Goal: Task Accomplishment & Management: Complete application form

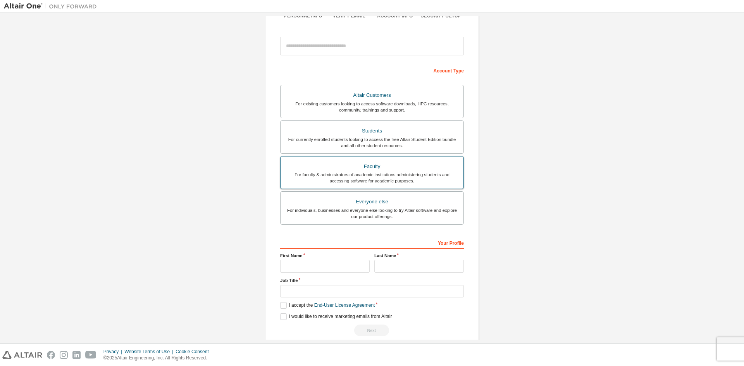
scroll to position [87, 0]
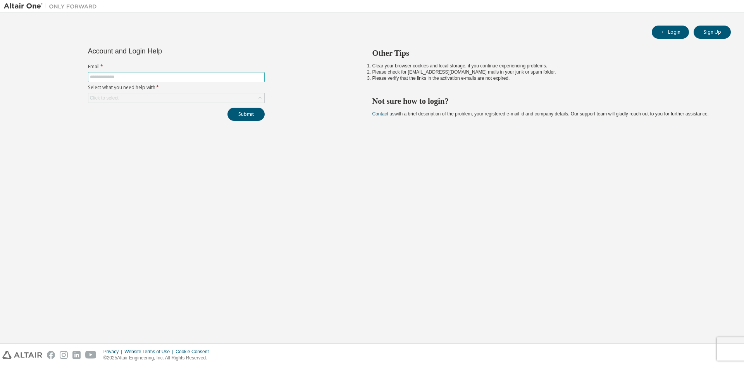
click at [170, 75] on input "text" at bounding box center [176, 77] width 173 height 6
click at [711, 36] on button "Sign Up" at bounding box center [711, 32] width 37 height 13
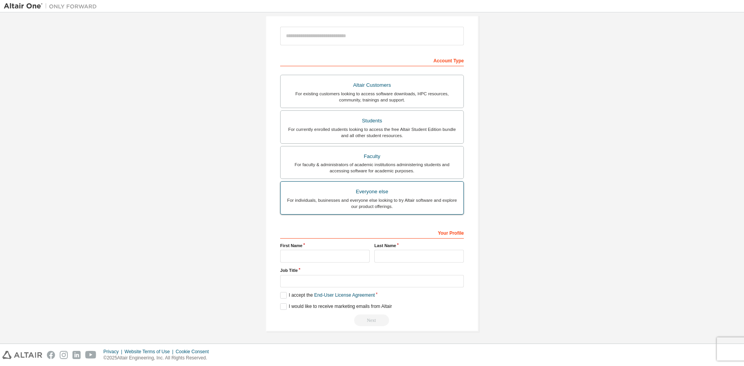
scroll to position [87, 0]
click at [357, 254] on input "text" at bounding box center [324, 255] width 89 height 13
type input "*****"
click at [407, 253] on input "text" at bounding box center [418, 255] width 89 height 13
type input "*****"
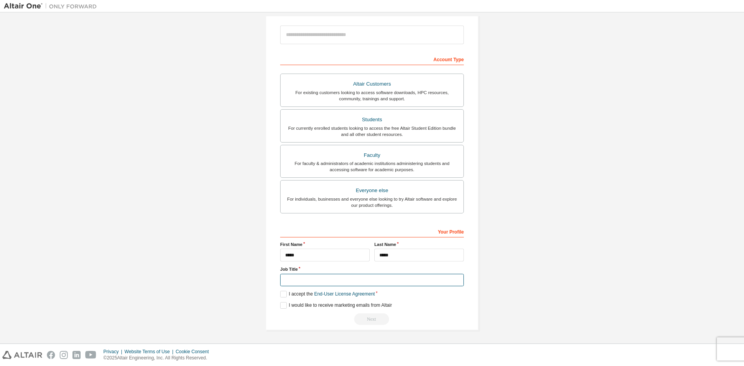
click at [329, 277] on input "text" at bounding box center [372, 280] width 184 height 13
type input "**********"
click at [282, 292] on label "I accept the End-User License Agreement" at bounding box center [327, 294] width 94 height 7
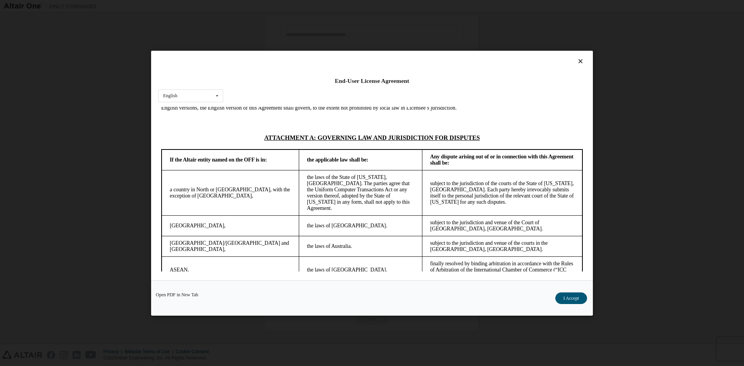
scroll to position [1958, 0]
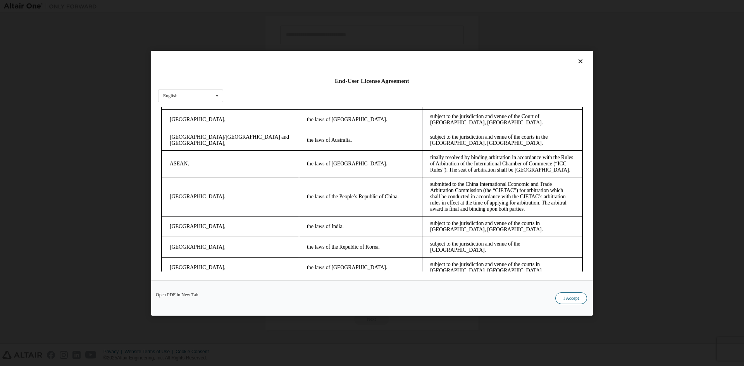
click at [583, 297] on button "I Accept" at bounding box center [571, 298] width 32 height 12
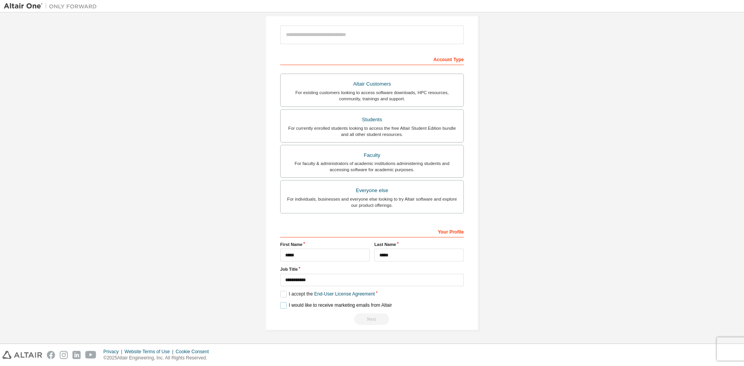
click at [286, 304] on label "I would like to receive marketing emails from Altair" at bounding box center [336, 305] width 112 height 7
click at [399, 116] on div "Students" at bounding box center [372, 119] width 174 height 11
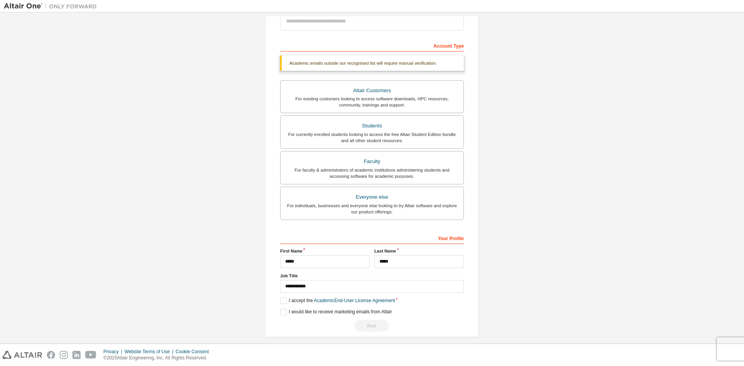
scroll to position [107, 0]
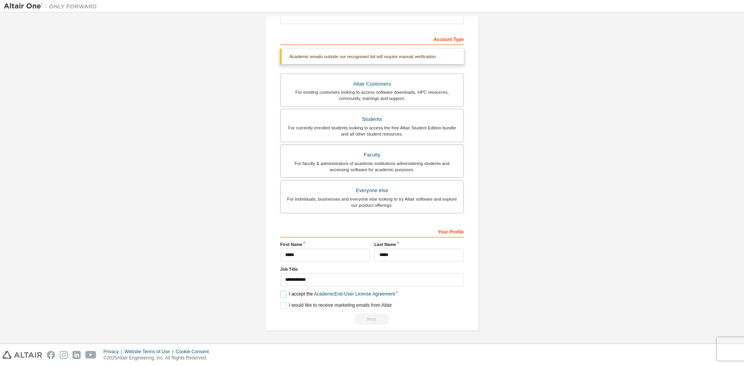
click at [282, 295] on label "I accept the Academic End-User License Agreement" at bounding box center [337, 294] width 115 height 7
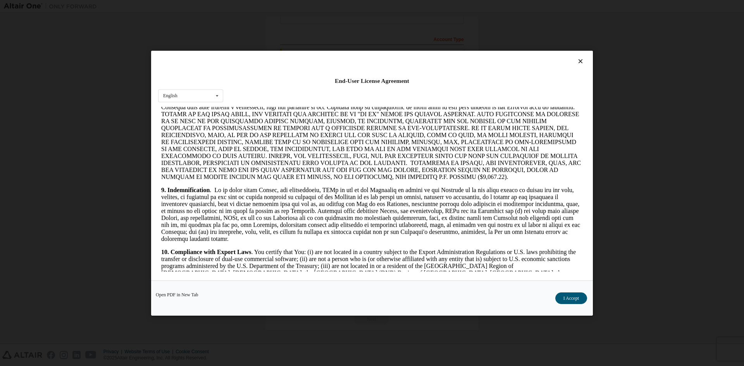
scroll to position [1162, 0]
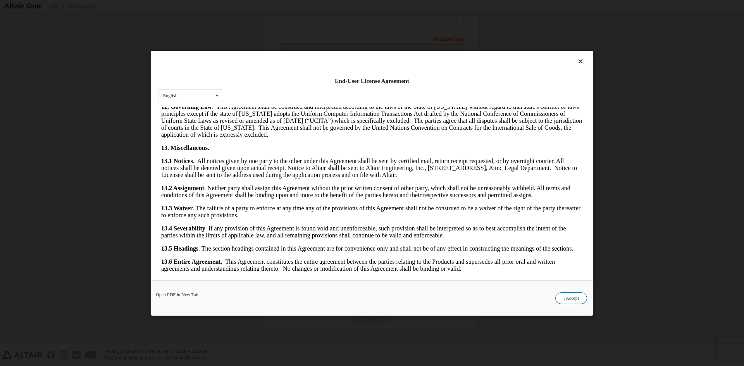
click at [578, 295] on button "I Accept" at bounding box center [571, 298] width 32 height 12
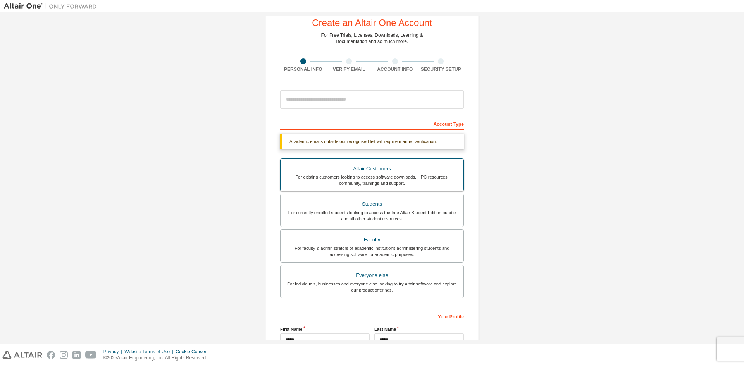
scroll to position [0, 0]
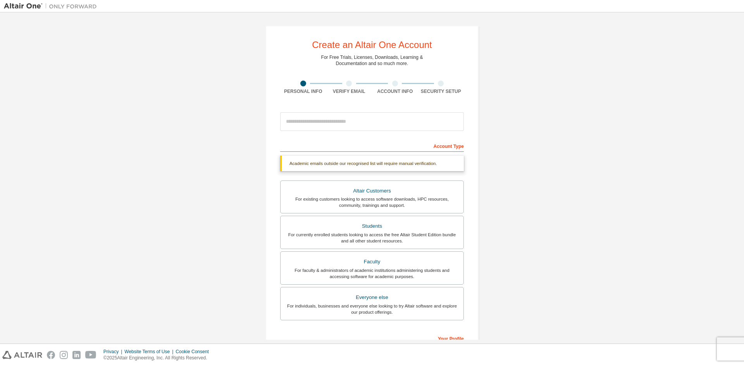
click at [383, 170] on div "Academic emails outside our recognised list will require manual verification." at bounding box center [372, 163] width 184 height 15
click at [386, 122] on input "email" at bounding box center [372, 121] width 184 height 19
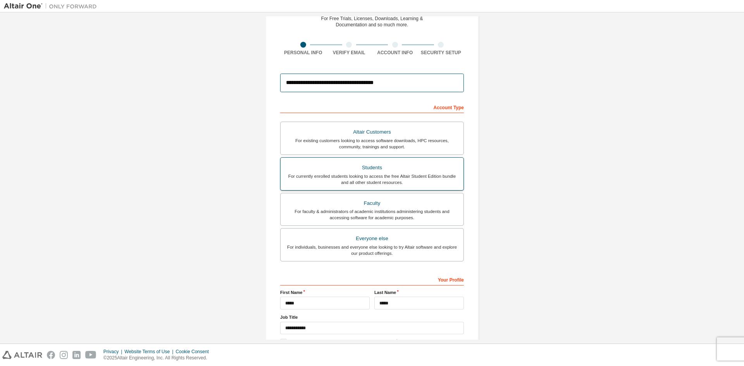
scroll to position [87, 0]
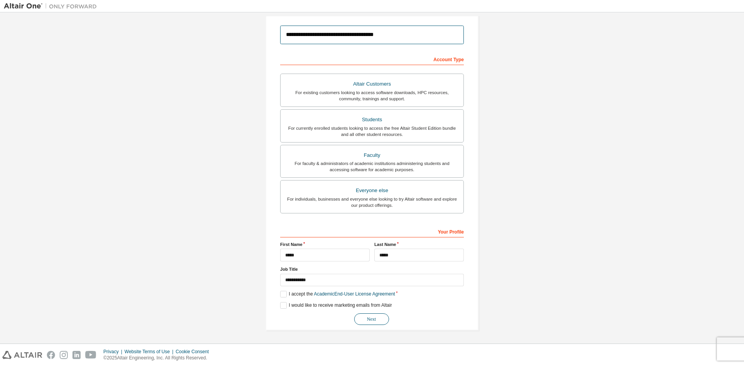
type input "**********"
click at [371, 318] on button "Next" at bounding box center [371, 319] width 35 height 12
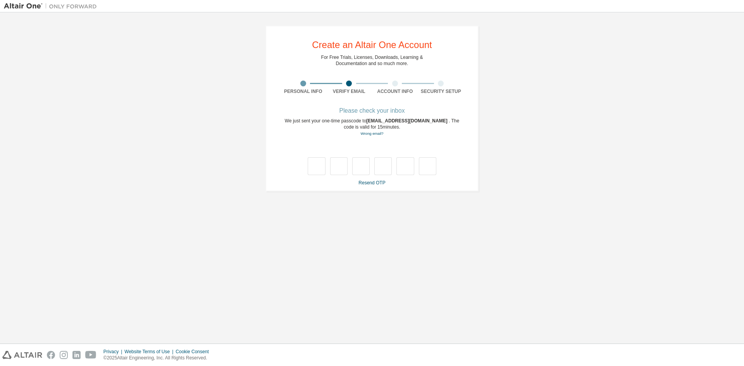
scroll to position [0, 0]
click at [644, 214] on div "**********" at bounding box center [372, 177] width 736 height 323
click at [317, 165] on input "text" at bounding box center [316, 166] width 17 height 18
type input "*"
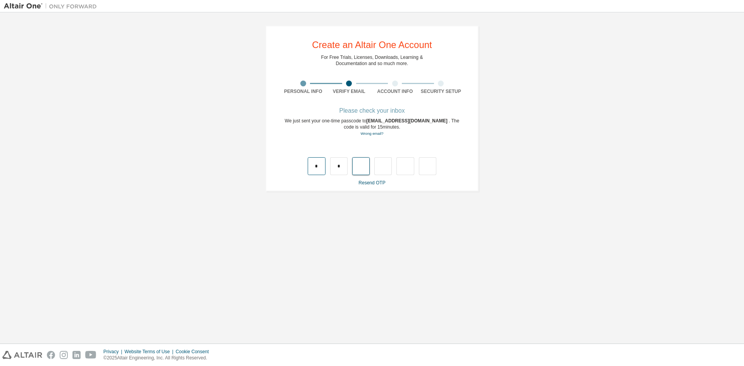
type input "*"
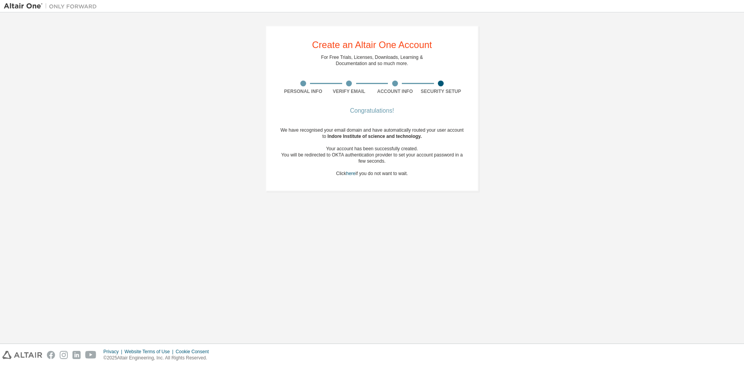
click at [352, 185] on div "Congratulations! We have recognised your email domain and have automatically ro…" at bounding box center [372, 146] width 184 height 77
click at [392, 180] on div "Congratulations! We have recognised your email domain and have automatically ro…" at bounding box center [372, 146] width 184 height 77
click at [402, 169] on div "We have recognised your email domain and have automatically routed your user ac…" at bounding box center [372, 152] width 184 height 50
click at [444, 84] on div at bounding box center [441, 84] width 46 height 6
click at [388, 115] on div "Congratulations! We have recognised your email domain and have automatically ro…" at bounding box center [372, 146] width 184 height 77
